Goal: Task Accomplishment & Management: Manage account settings

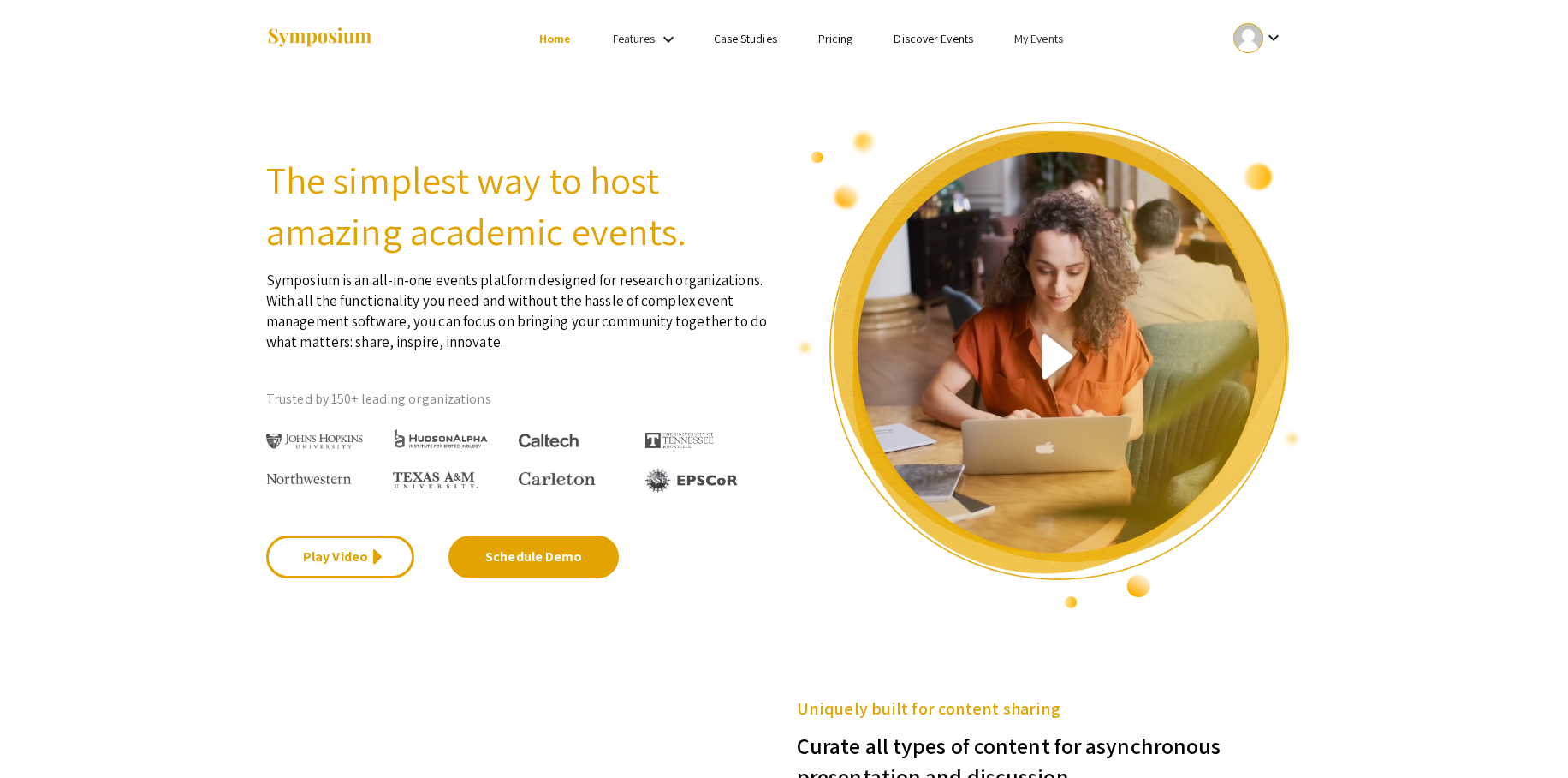
click at [1032, 36] on link "My Events" at bounding box center [1038, 39] width 49 height 16
click at [1043, 63] on button "Events I've organized" at bounding box center [1067, 76] width 147 height 41
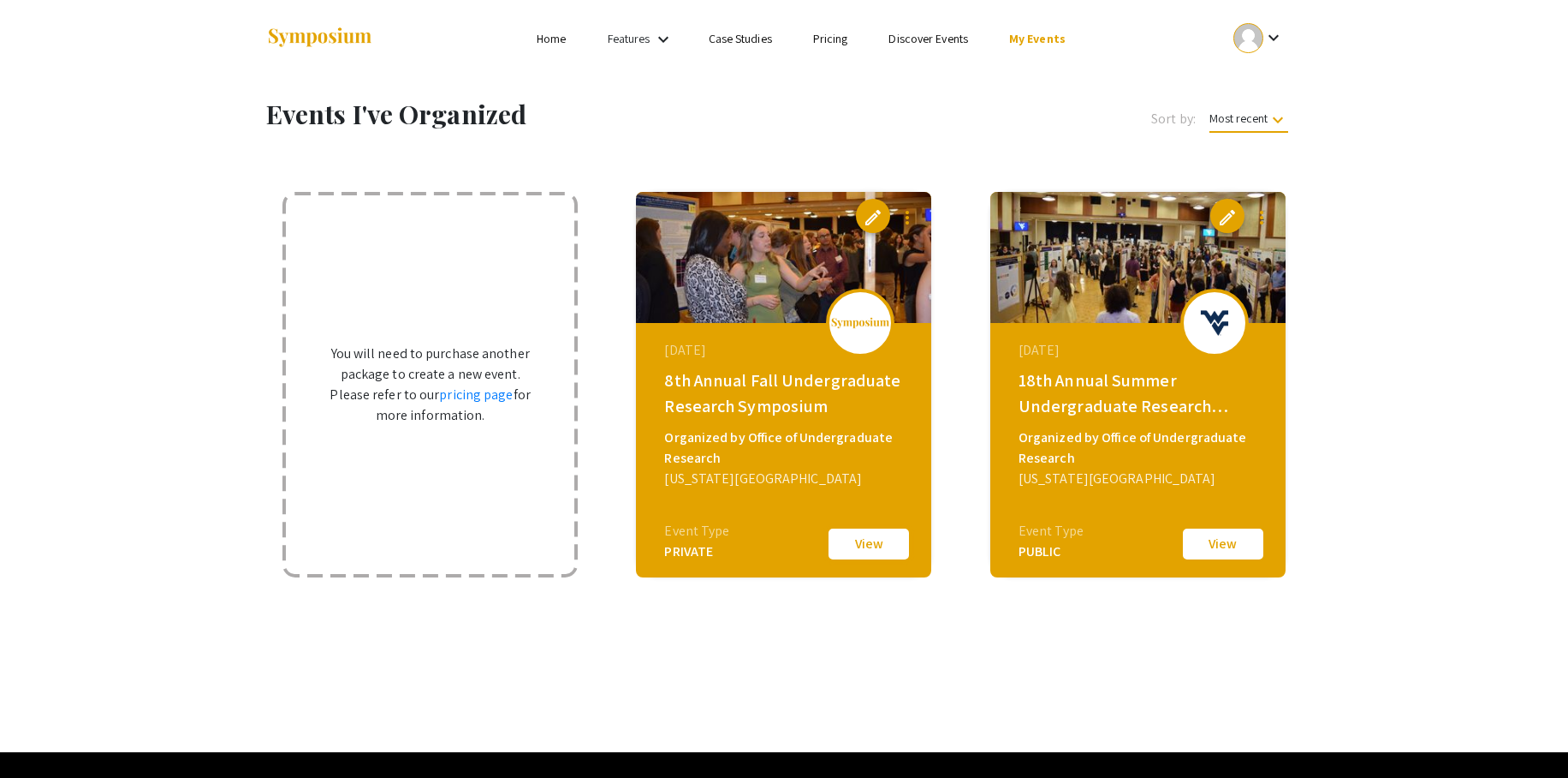
click at [879, 546] on button "View" at bounding box center [868, 544] width 85 height 36
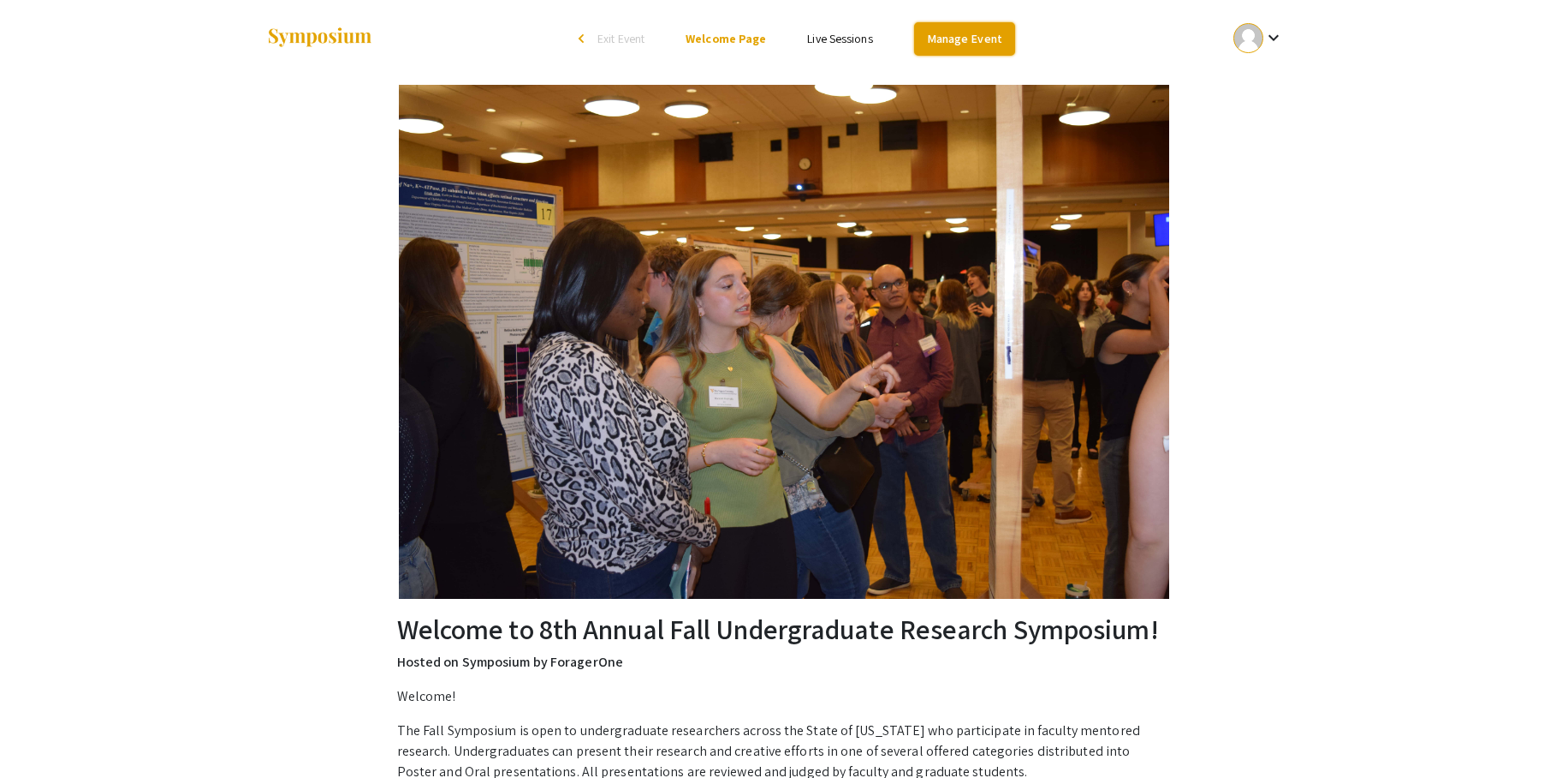
click at [1003, 35] on link "Manage Event" at bounding box center [964, 39] width 101 height 34
